Goal: Task Accomplishment & Management: Manage account settings

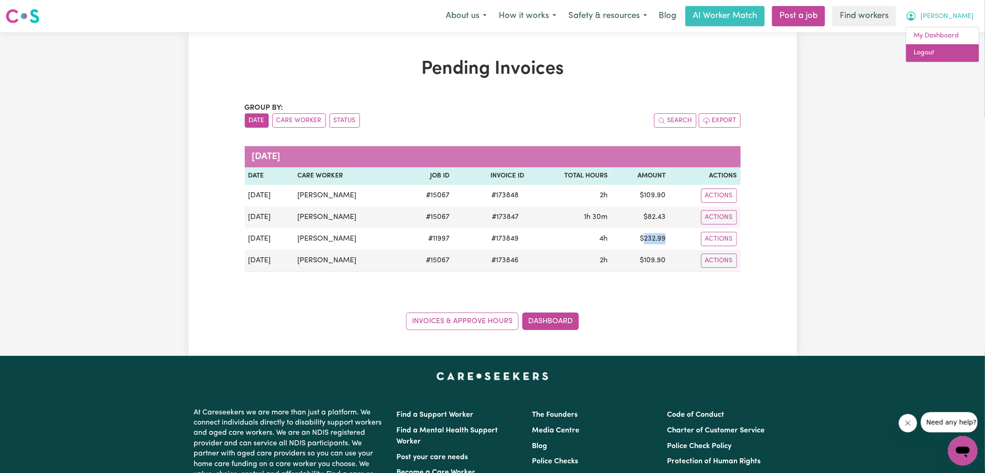
click at [931, 54] on link "Logout" at bounding box center [942, 53] width 73 height 18
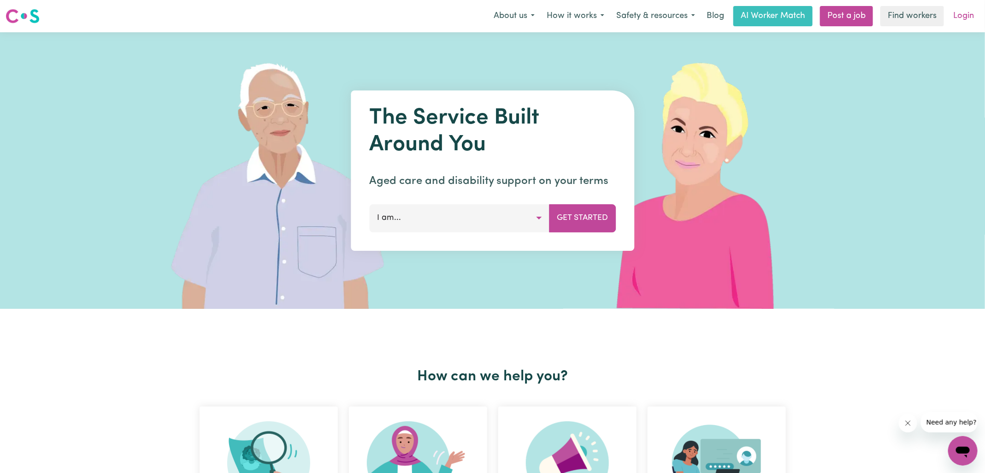
click at [964, 7] on link "Login" at bounding box center [963, 16] width 32 height 20
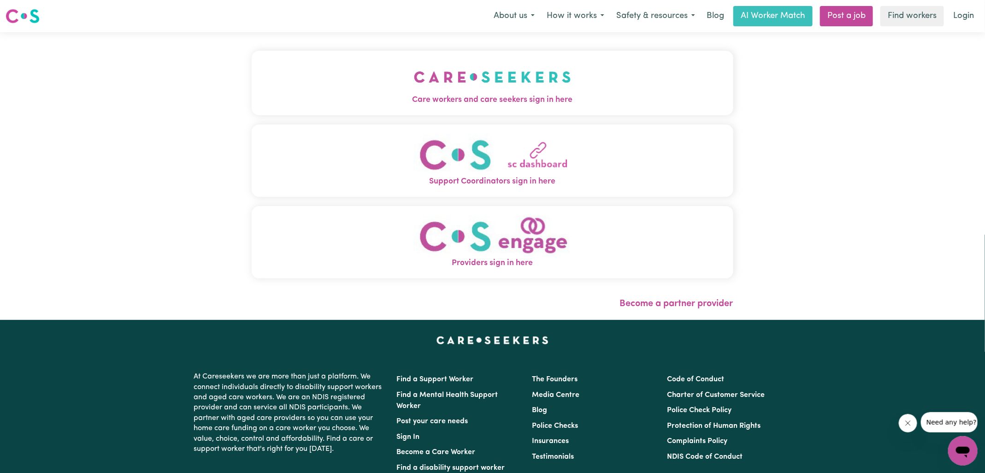
click at [459, 75] on img "Care workers and care seekers sign in here" at bounding box center [492, 77] width 157 height 34
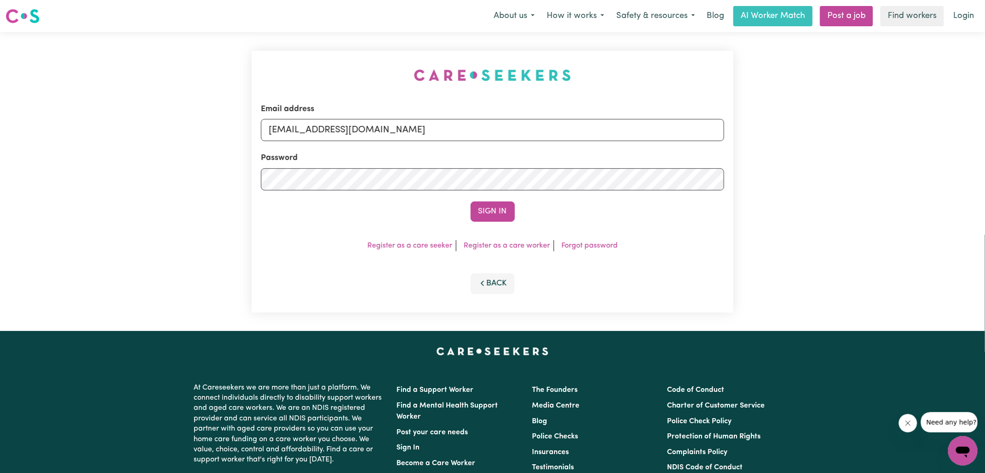
click at [291, 44] on div "Email address [EMAIL_ADDRESS][DOMAIN_NAME] Password Sign In Register as a care …" at bounding box center [492, 181] width 493 height 299
drag, startPoint x: 317, startPoint y: 133, endPoint x: 722, endPoint y: 190, distance: 409.5
click at [722, 190] on form "Email address [EMAIL_ADDRESS][DOMAIN_NAME] Password Sign In" at bounding box center [492, 162] width 463 height 118
type input "[EMAIL_ADDRESS][DOMAIN_NAME]"
click at [470, 201] on button "Sign In" at bounding box center [492, 211] width 44 height 20
